Goal: Transaction & Acquisition: Purchase product/service

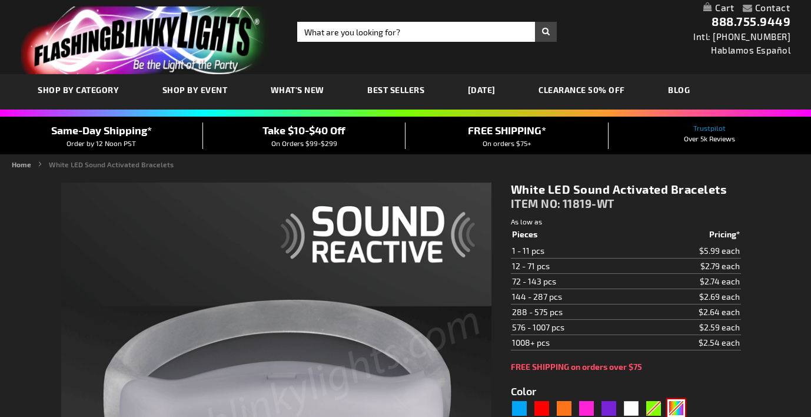
click at [680, 399] on div "Multicolor" at bounding box center [676, 408] width 18 height 18
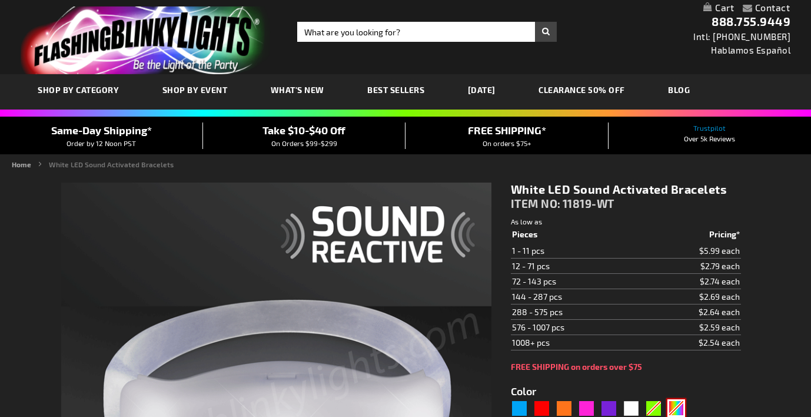
scroll to position [89, 0]
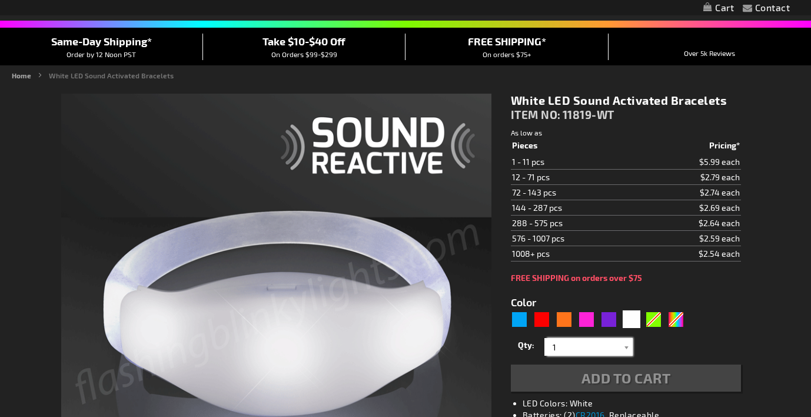
click at [604, 352] on input "1" at bounding box center [589, 347] width 85 height 18
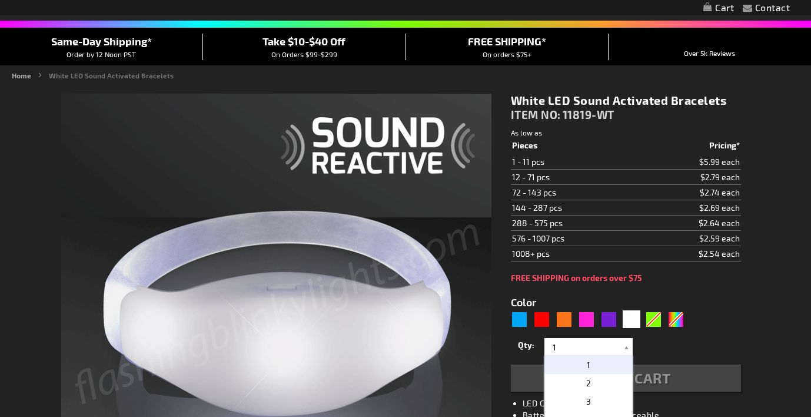
click at [649, 347] on div "Qty 1 2 3 4 5 6 7 8 9 10 11 12 24 36 48 60 72 84 96 108 120 132 144 156 168" at bounding box center [626, 347] width 230 height 24
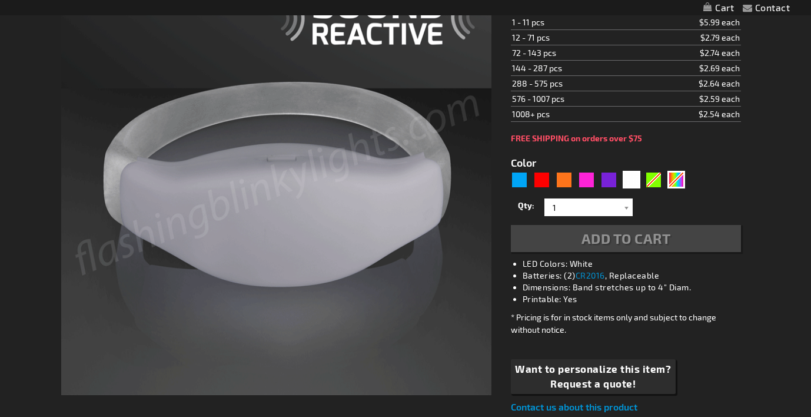
scroll to position [0, 0]
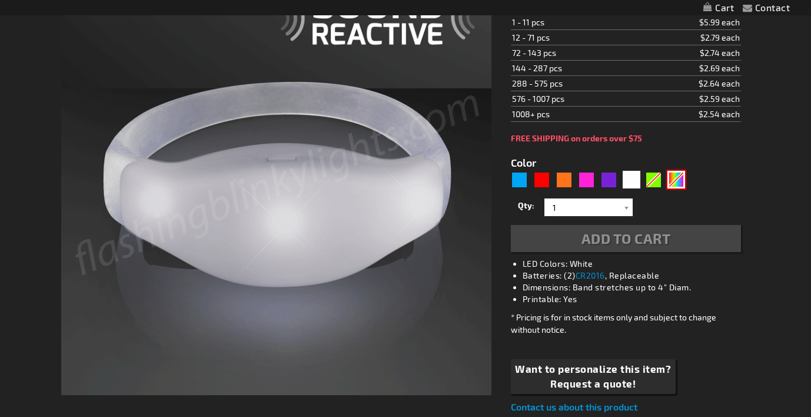
click at [675, 181] on div "Multicolor" at bounding box center [676, 180] width 18 height 18
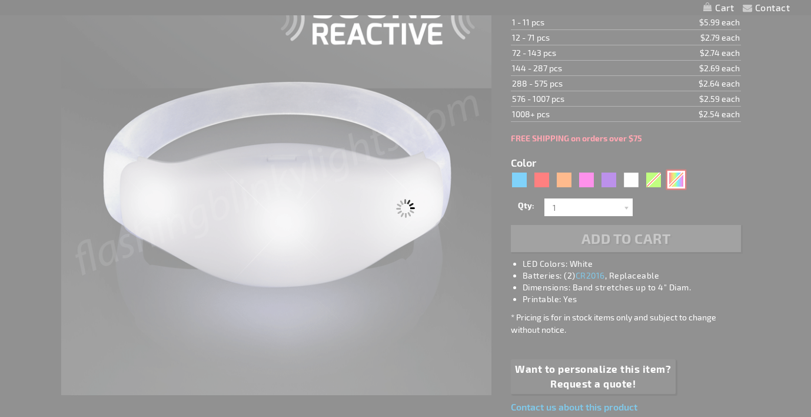
type input "5659"
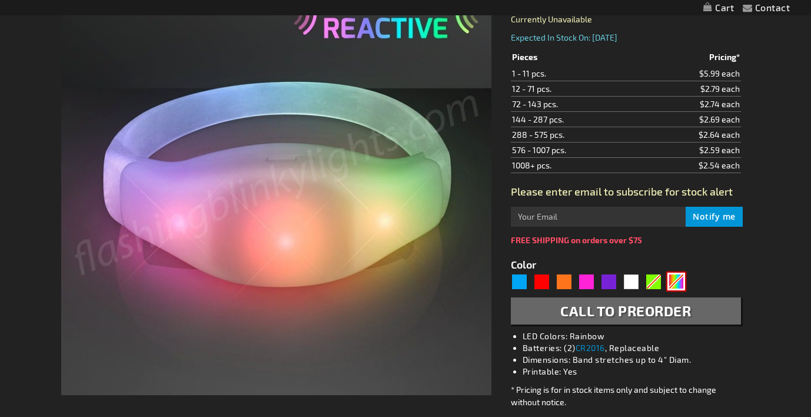
type input "11819-MLT"
type input "Customize - Sound Activated Light Up Multicolor Bracelets - ITEM NO: 11819-MLT"
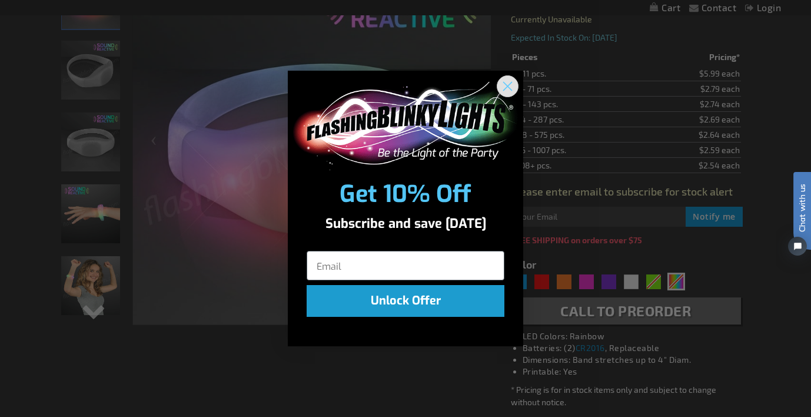
click at [506, 82] on circle "Close dialog" at bounding box center [507, 85] width 19 height 19
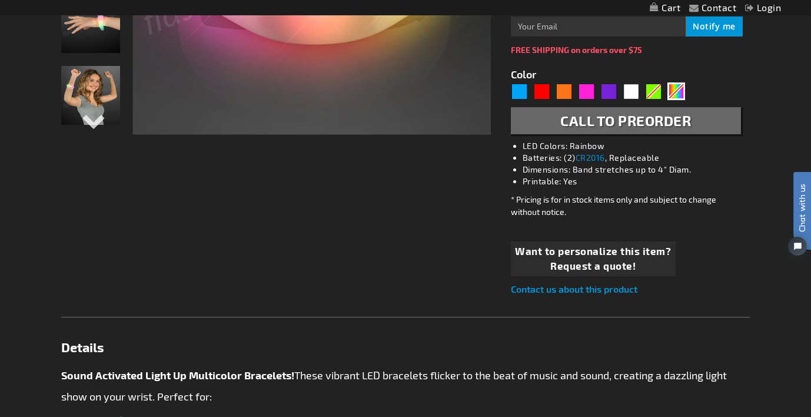
scroll to position [410, 0]
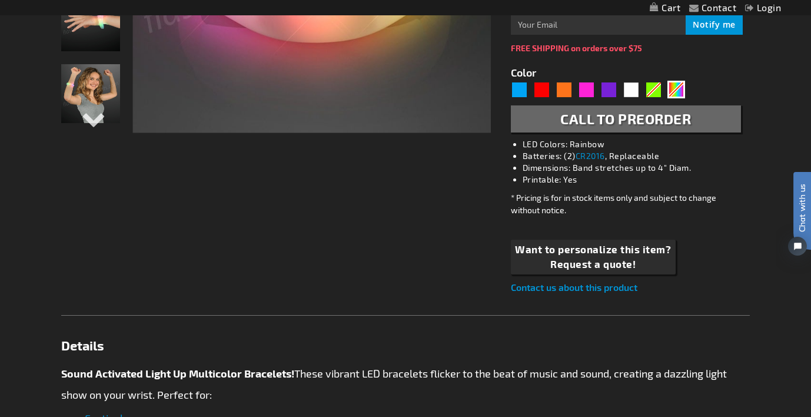
click at [557, 289] on link "Contact us about this product" at bounding box center [574, 286] width 127 height 11
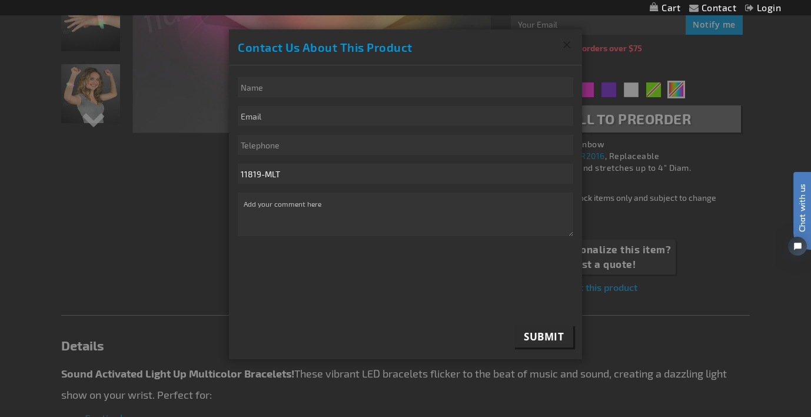
click at [566, 46] on button "Close" at bounding box center [566, 44] width 31 height 31
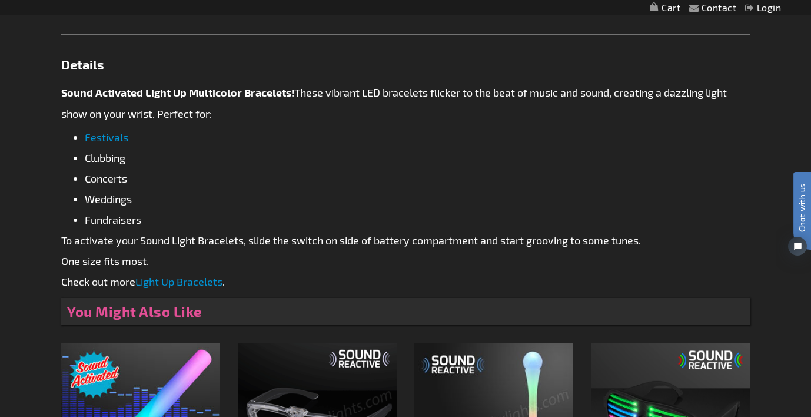
scroll to position [287, 0]
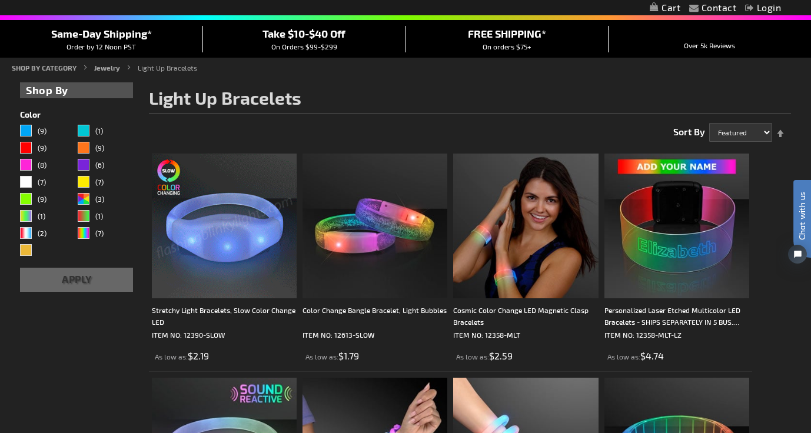
click at [217, 248] on img at bounding box center [224, 226] width 145 height 145
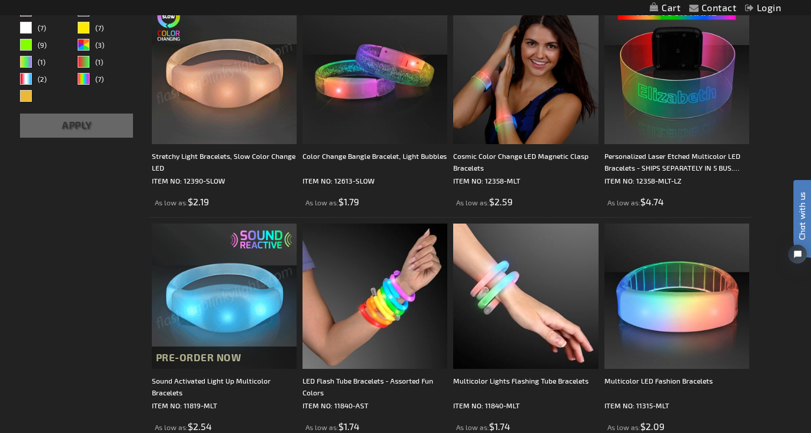
click at [206, 332] on img at bounding box center [224, 296] width 145 height 145
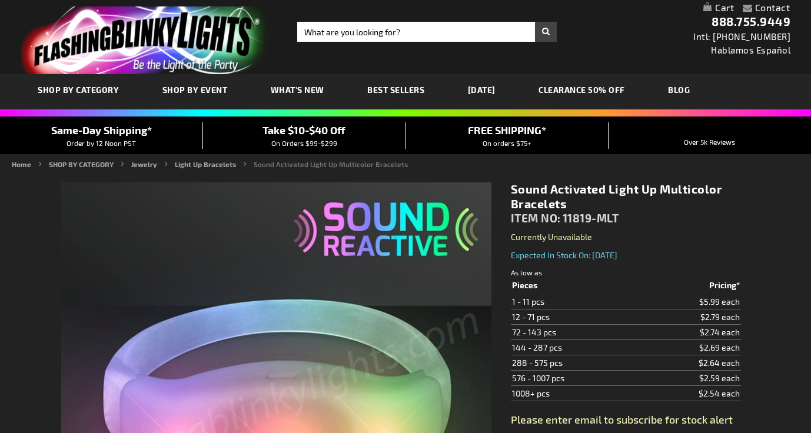
type input "5659"
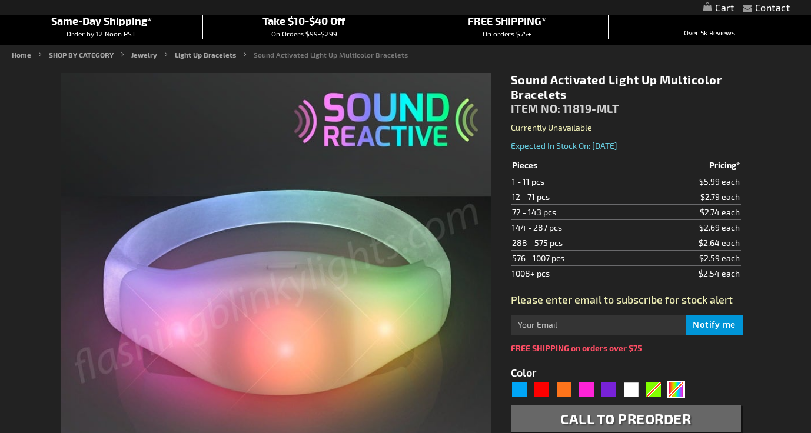
scroll to position [251, 0]
